Goal: Navigation & Orientation: Find specific page/section

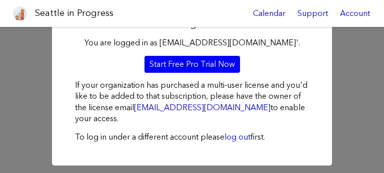
scroll to position [35, 0]
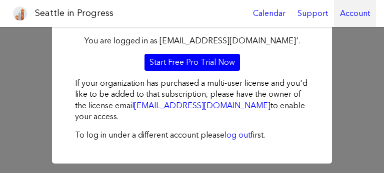
click at [344, 15] on div "Account" at bounding box center [355, 13] width 42 height 27
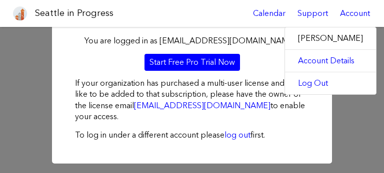
click at [356, 136] on div "Login You are logged in as [EMAIL_ADDRESS][DOMAIN_NAME]'. Start Free Pro Trial …" at bounding box center [192, 83] width 384 height 182
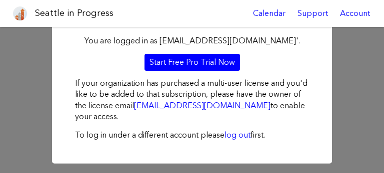
scroll to position [0, 0]
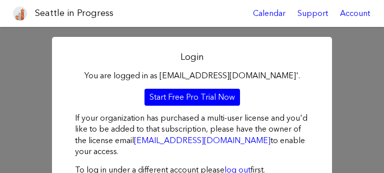
click at [187, 57] on h2 "Login" at bounding box center [192, 57] width 234 height 12
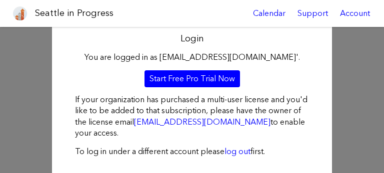
scroll to position [35, 0]
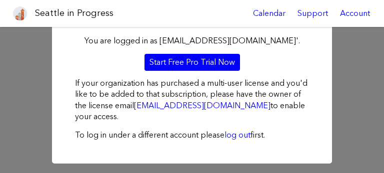
click at [21, 12] on img at bounding box center [20, 13] width 14 height 14
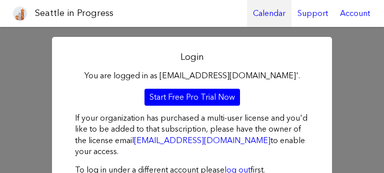
click at [269, 14] on link "Calendar" at bounding box center [269, 13] width 44 height 27
